Goal: Transaction & Acquisition: Purchase product/service

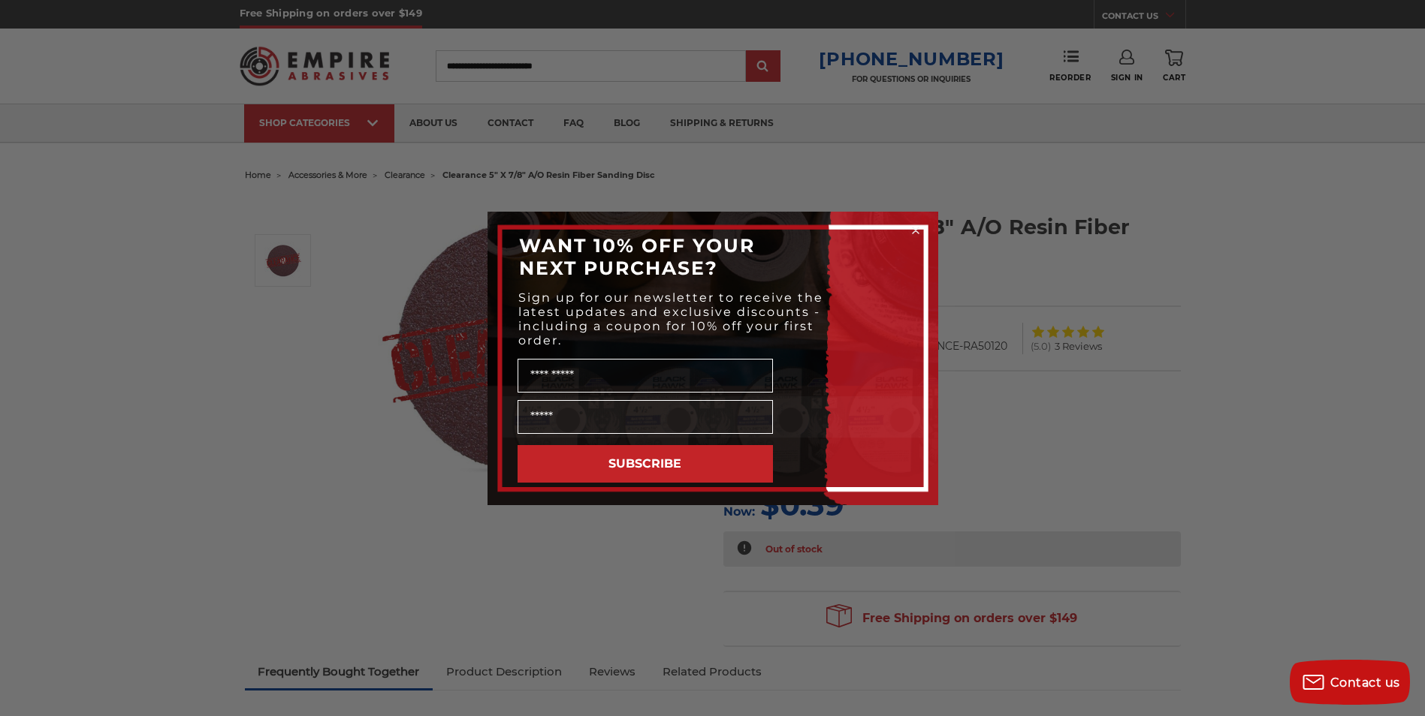
click at [216, 475] on div "Close dialog WANT 10% OFF YOUR NEXT PURCHASE? Sign up for our newsletter to rec…" at bounding box center [712, 358] width 1425 height 716
click at [1163, 357] on div "Close dialog WANT 10% OFF YOUR NEXT PURCHASE? Sign up for our newsletter to rec…" at bounding box center [712, 358] width 1425 height 716
click at [125, 44] on div "Close dialog WANT 10% OFF YOUR NEXT PURCHASE? Sign up for our newsletter to rec…" at bounding box center [712, 358] width 1425 height 716
click at [916, 228] on icon "Close dialog" at bounding box center [916, 231] width 6 height 6
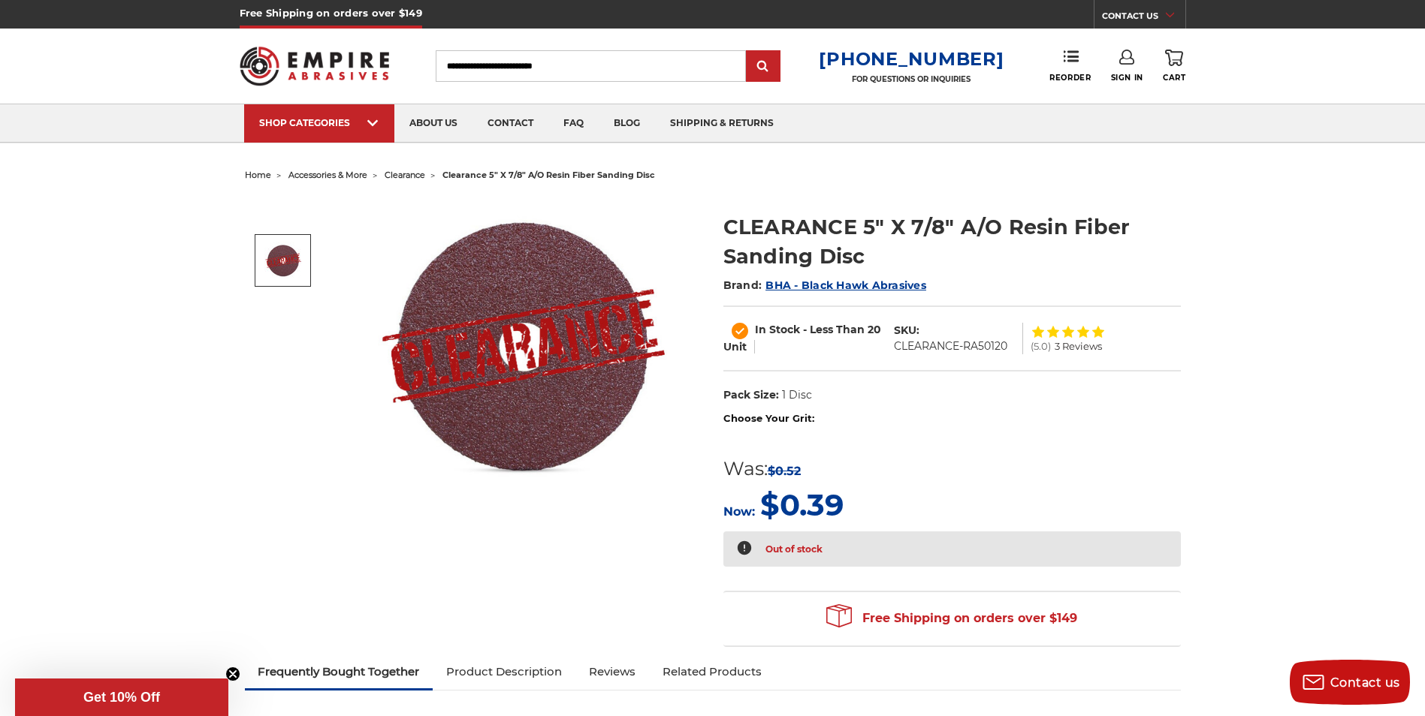
click at [330, 67] on img at bounding box center [315, 66] width 150 height 59
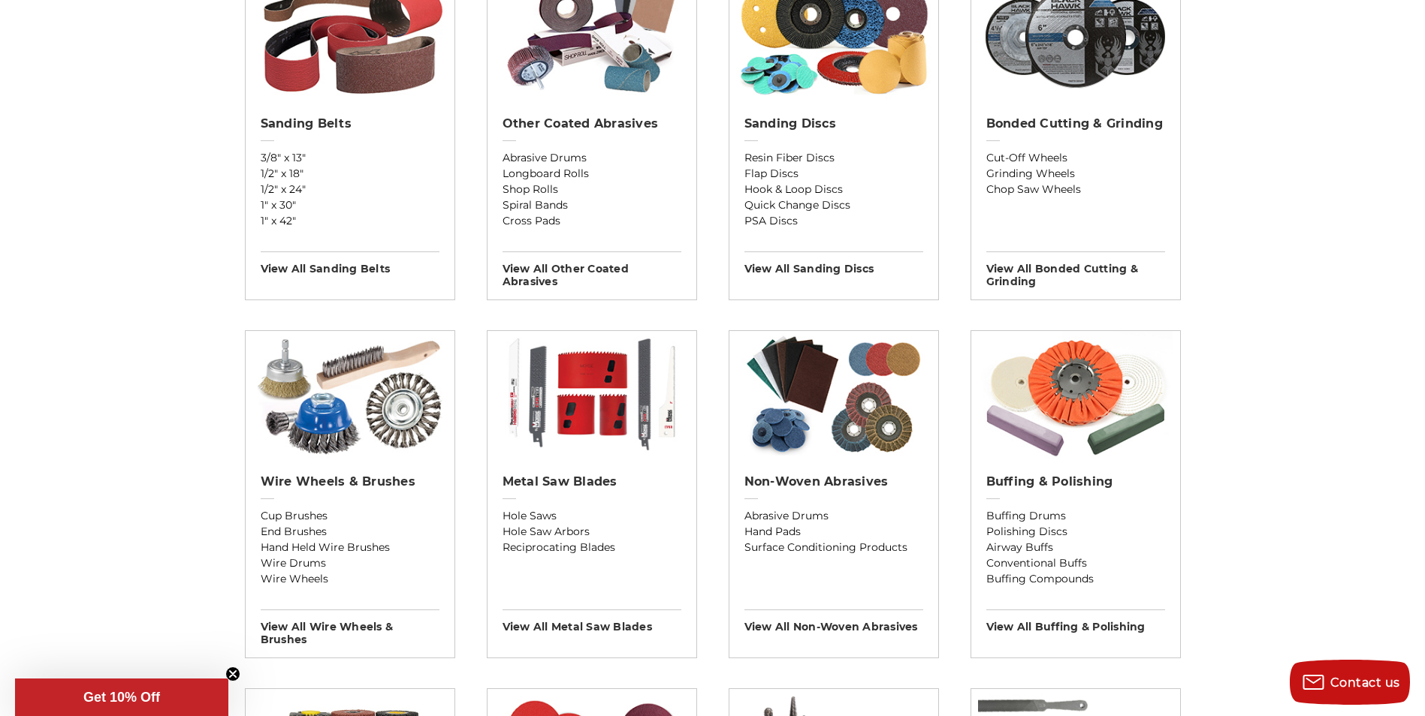
scroll to position [526, 0]
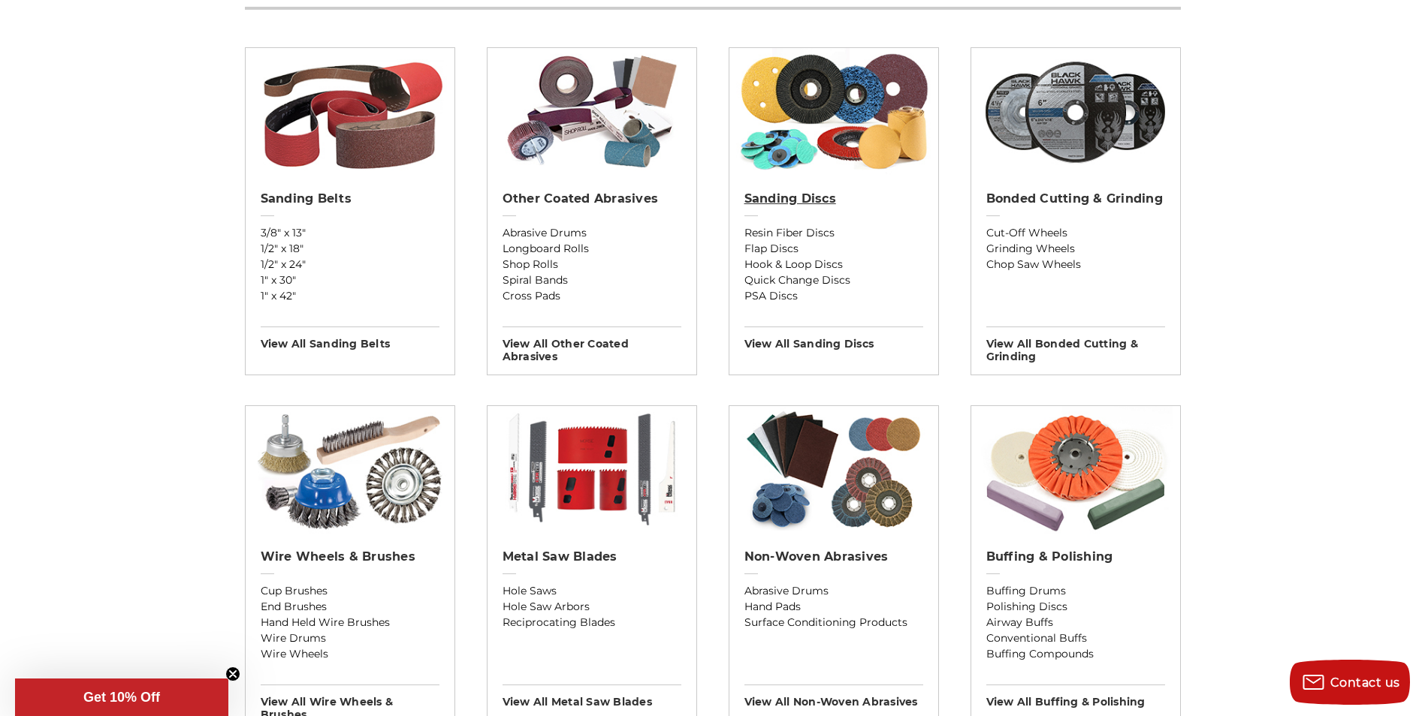
click at [830, 209] on link "Sanding Discs" at bounding box center [833, 209] width 179 height 34
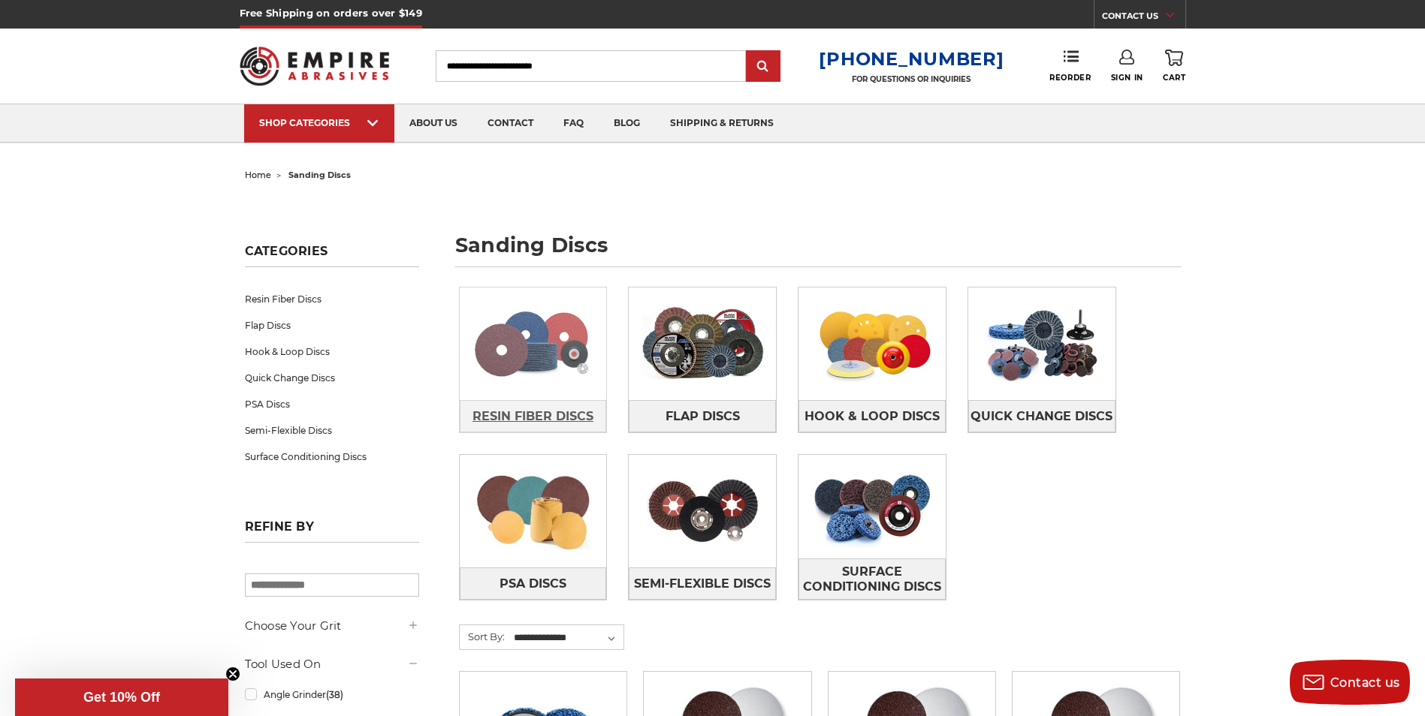
click at [564, 416] on span "Resin Fiber Discs" at bounding box center [532, 417] width 121 height 26
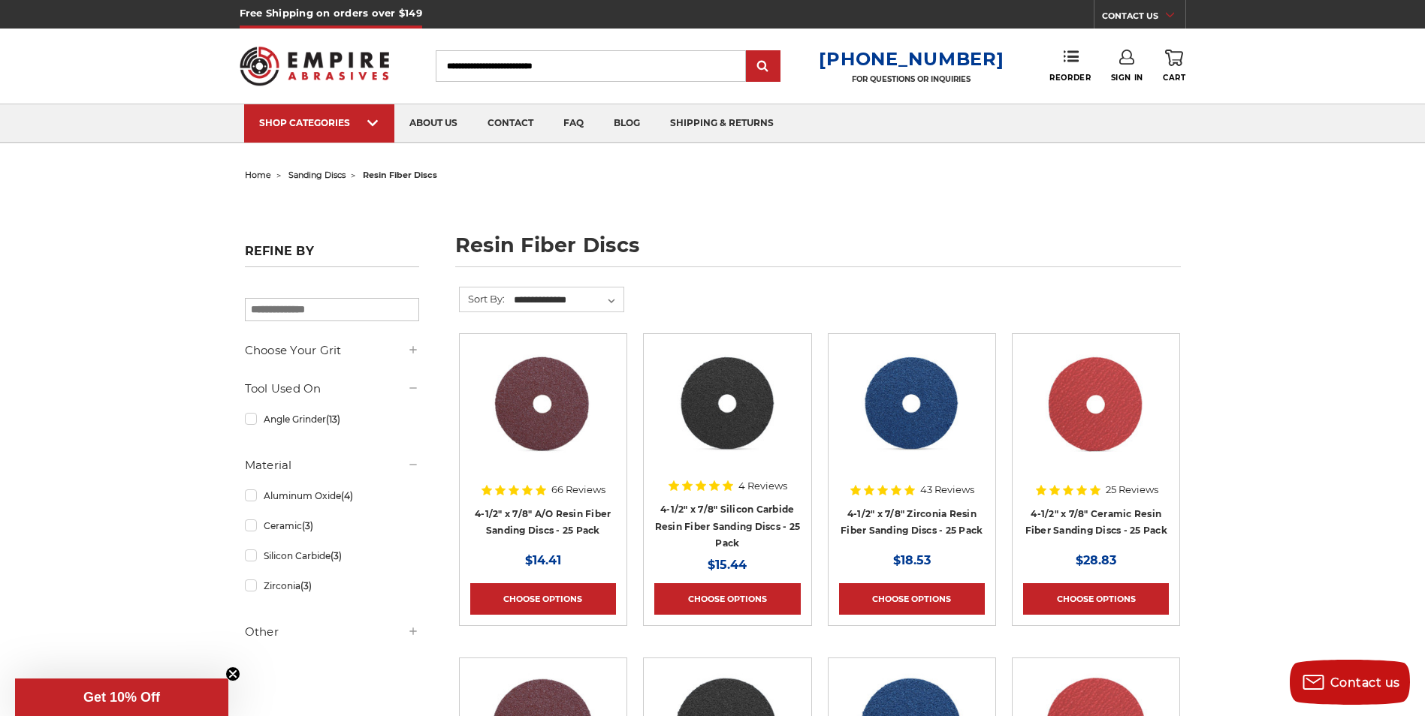
click at [1083, 439] on img at bounding box center [1096, 405] width 122 height 120
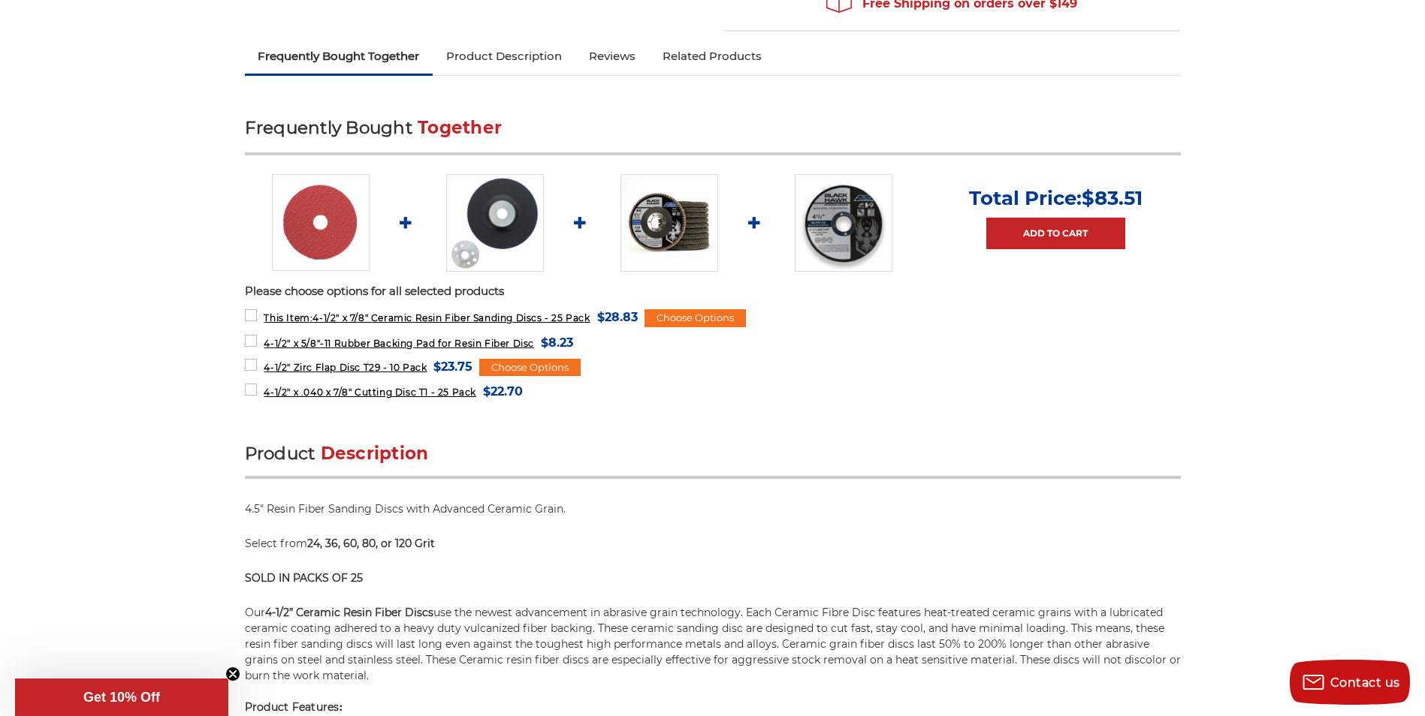
scroll to position [601, 0]
